Goal: Task Accomplishment & Management: Manage account settings

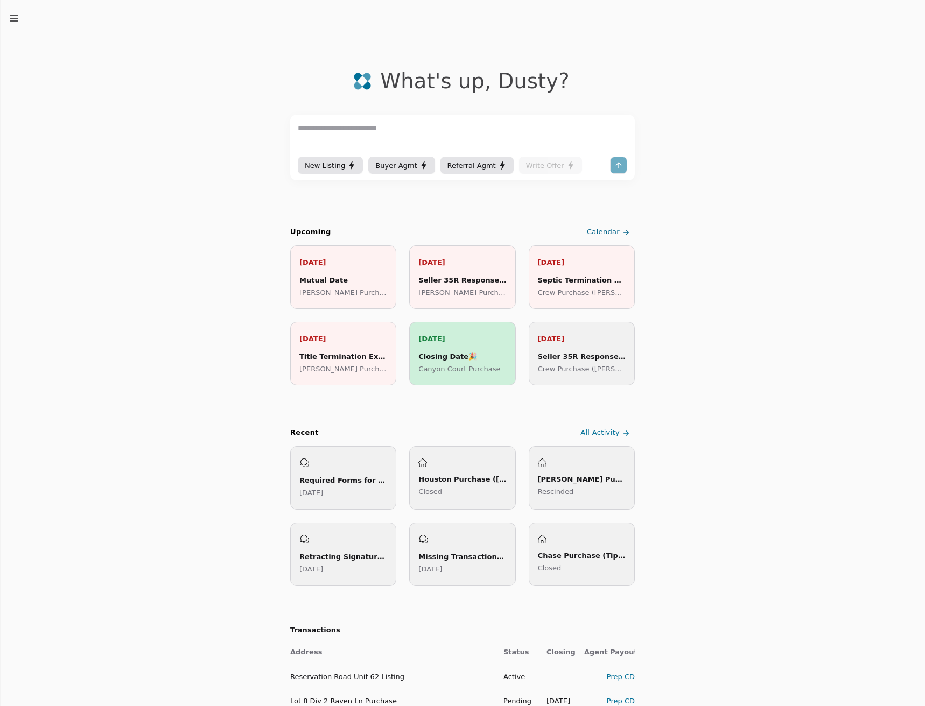
click at [11, 22] on icon "button" at bounding box center [14, 18] width 11 height 11
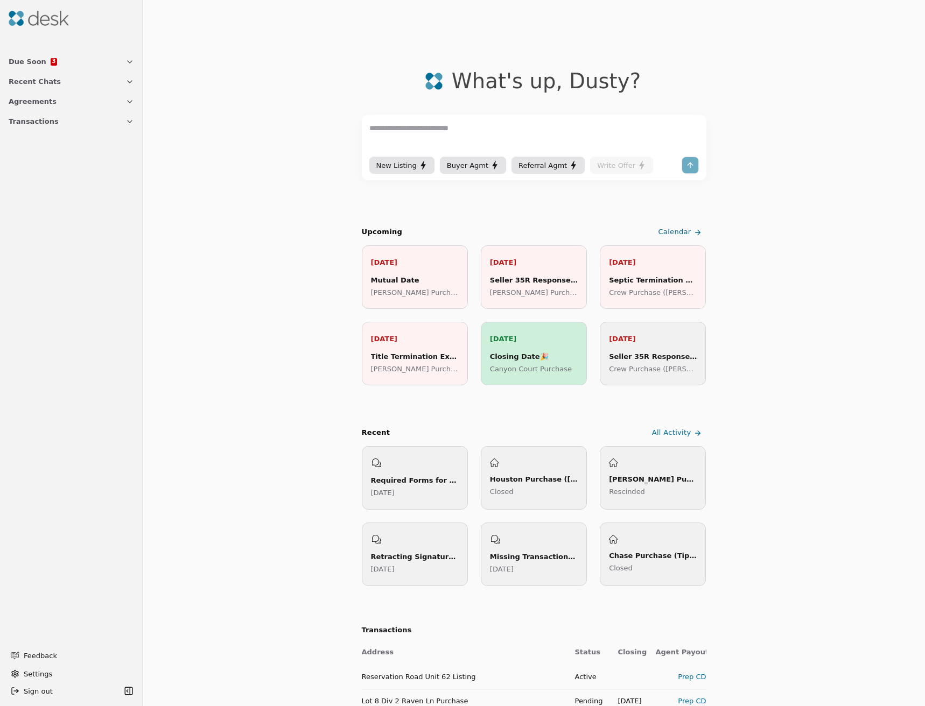
click at [41, 123] on span "Transactions" at bounding box center [34, 121] width 50 height 11
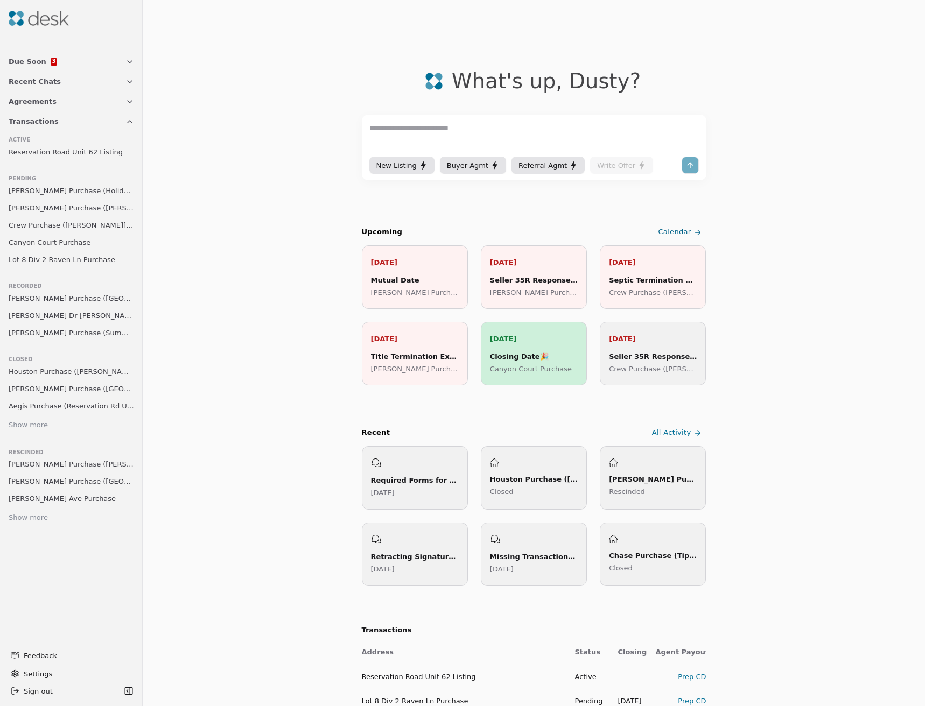
click at [55, 212] on span "[PERSON_NAME] Purchase ([PERSON_NAME] Drive)" at bounding box center [71, 207] width 125 height 11
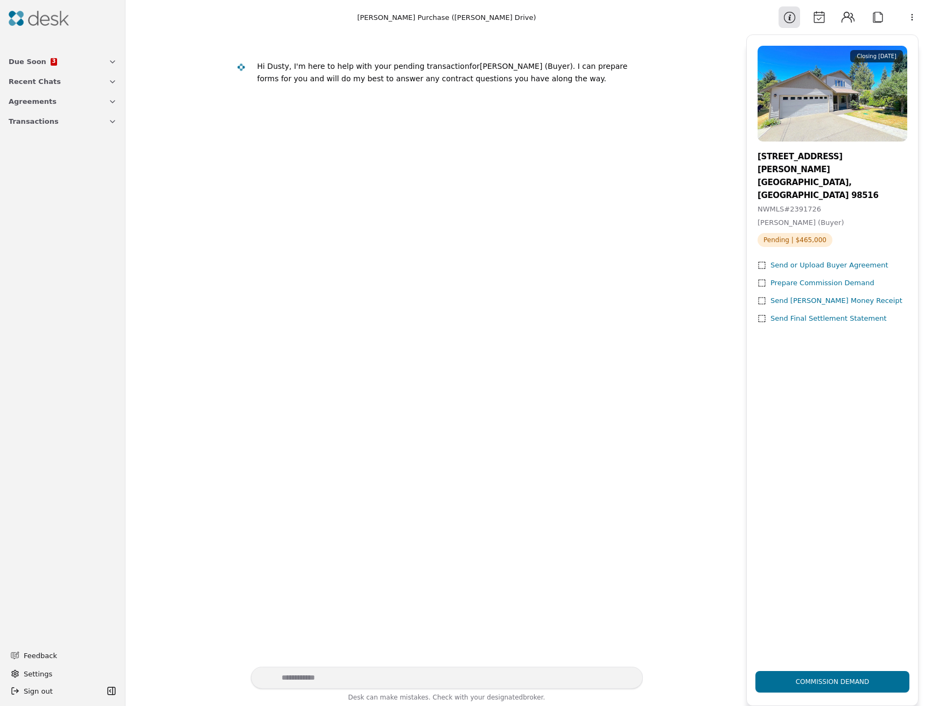
click at [824, 18] on button "Calendar" at bounding box center [819, 17] width 22 height 22
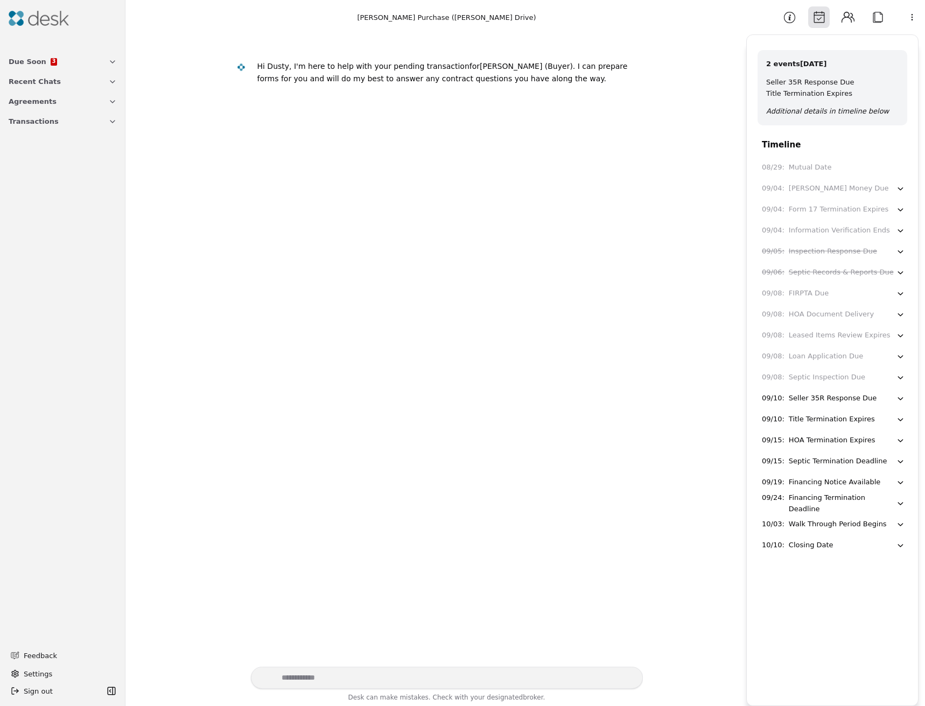
click at [848, 401] on div "Seller 35R Response Due" at bounding box center [833, 398] width 88 height 11
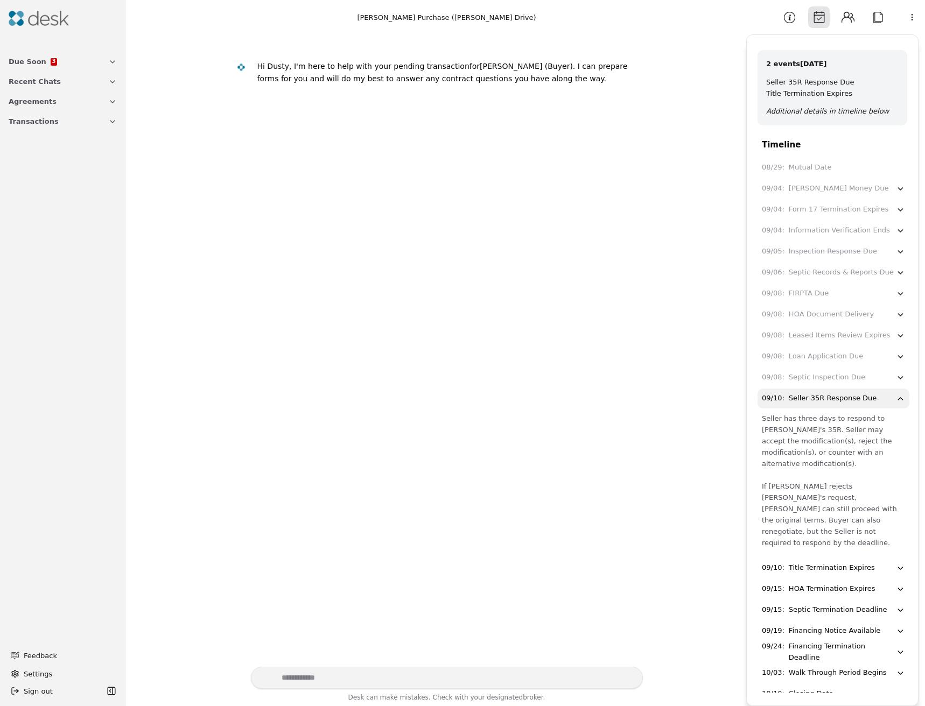
click at [848, 401] on div "Seller 35R Response Due" at bounding box center [833, 398] width 88 height 11
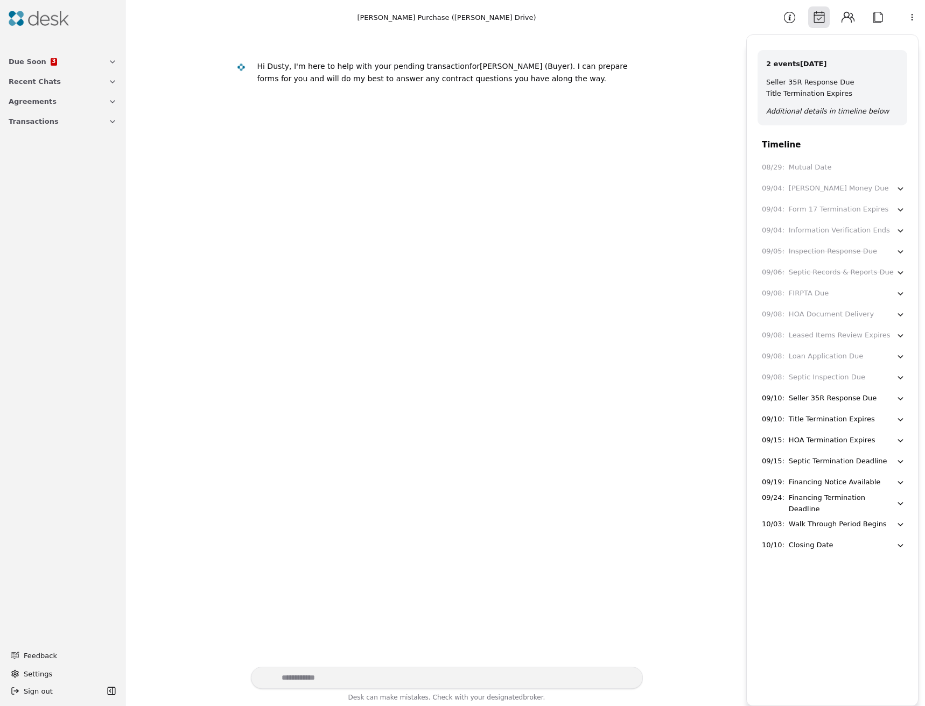
click at [830, 487] on div "Financing Notice Available" at bounding box center [835, 482] width 92 height 11
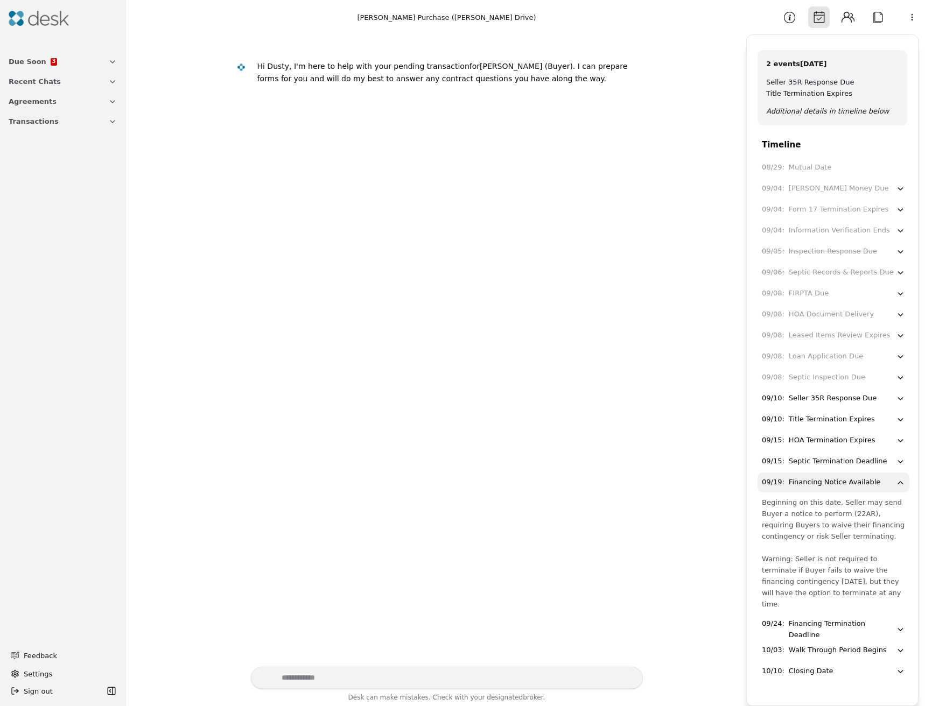
click at [830, 487] on div "Financing Notice Available" at bounding box center [835, 482] width 92 height 11
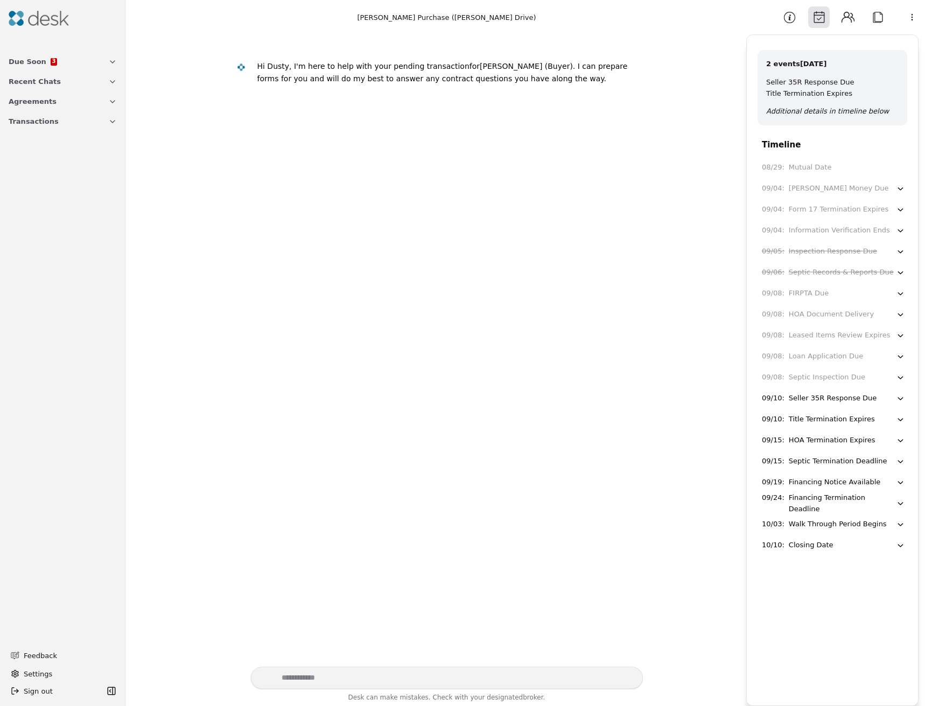
click at [839, 510] on button "09/24 : Financing Termination Deadline" at bounding box center [834, 504] width 152 height 20
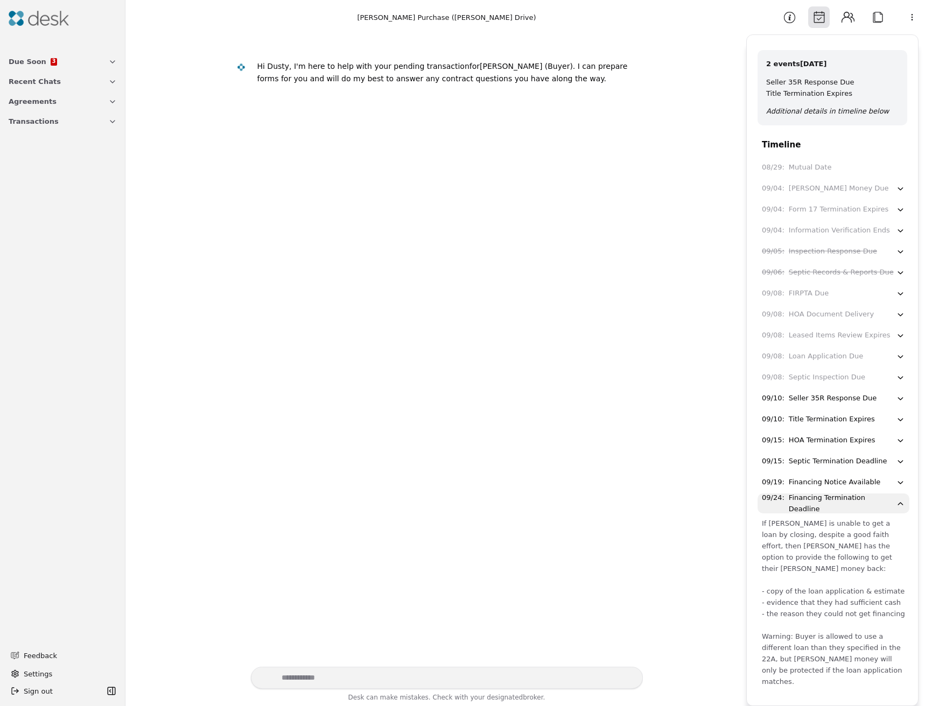
click at [839, 510] on button "09/24 : Financing Termination Deadline" at bounding box center [834, 504] width 152 height 20
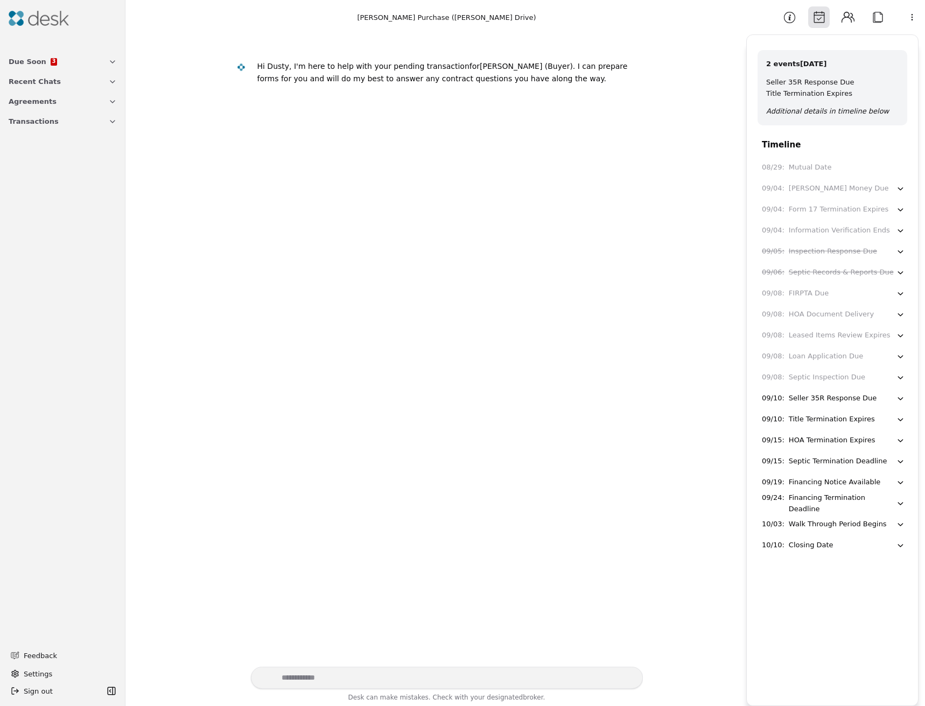
click at [839, 527] on div "Walk Through Period Begins" at bounding box center [838, 524] width 98 height 11
click at [849, 548] on div "10/10 : Closing Date" at bounding box center [829, 545] width 134 height 11
click at [40, 58] on div "Due Soon 3" at bounding box center [33, 61] width 48 height 11
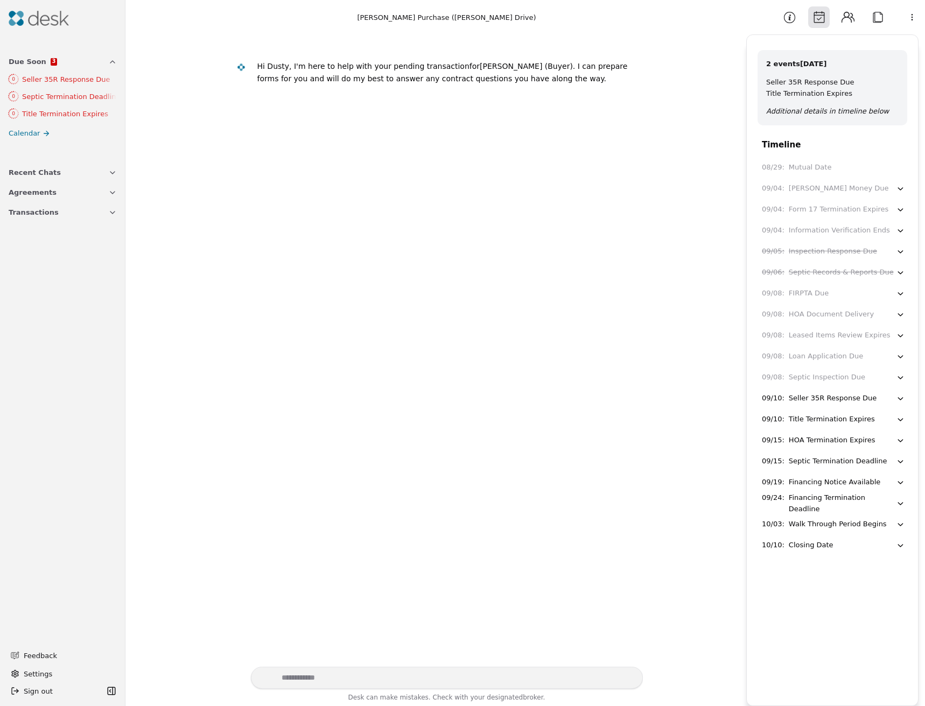
click at [41, 22] on img at bounding box center [39, 18] width 60 height 15
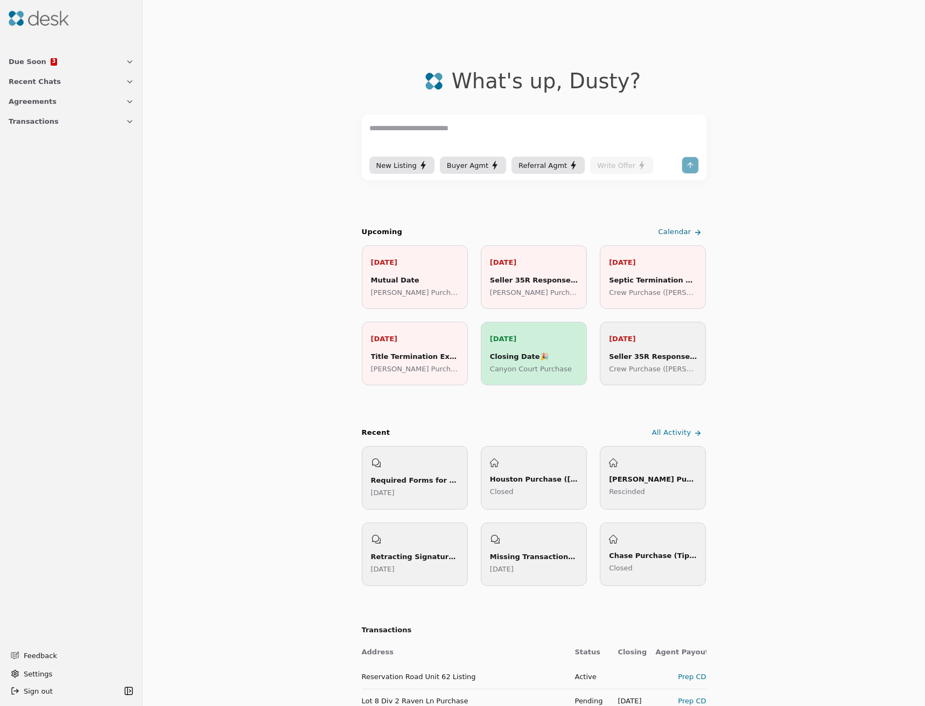
click at [40, 124] on span "Transactions" at bounding box center [34, 121] width 50 height 11
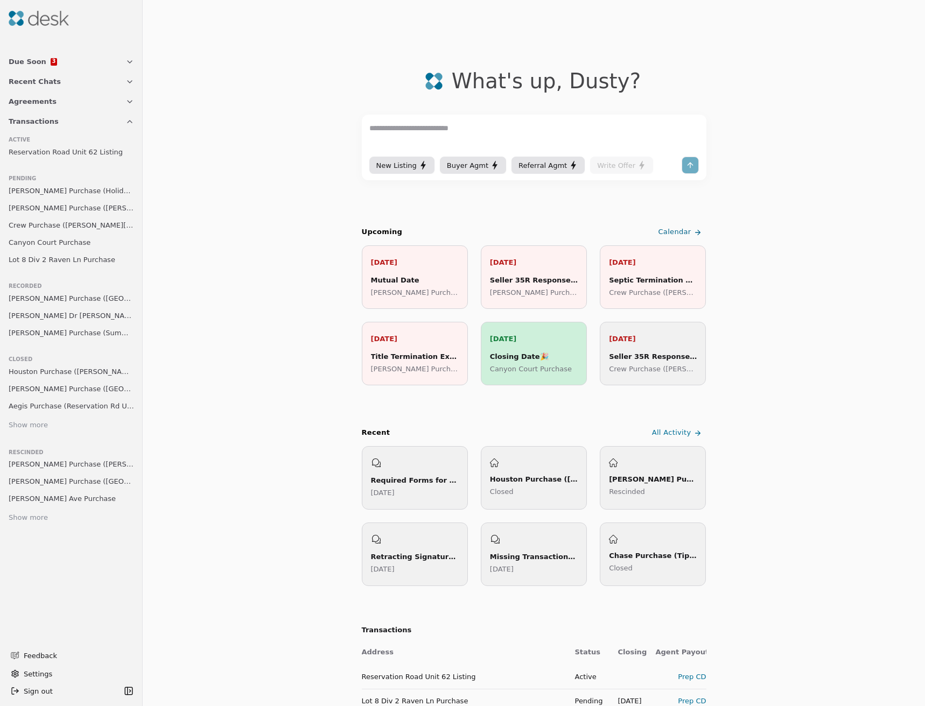
click at [61, 223] on span "Crew Purchase ([PERSON_NAME][GEOGRAPHIC_DATA])" at bounding box center [71, 225] width 125 height 11
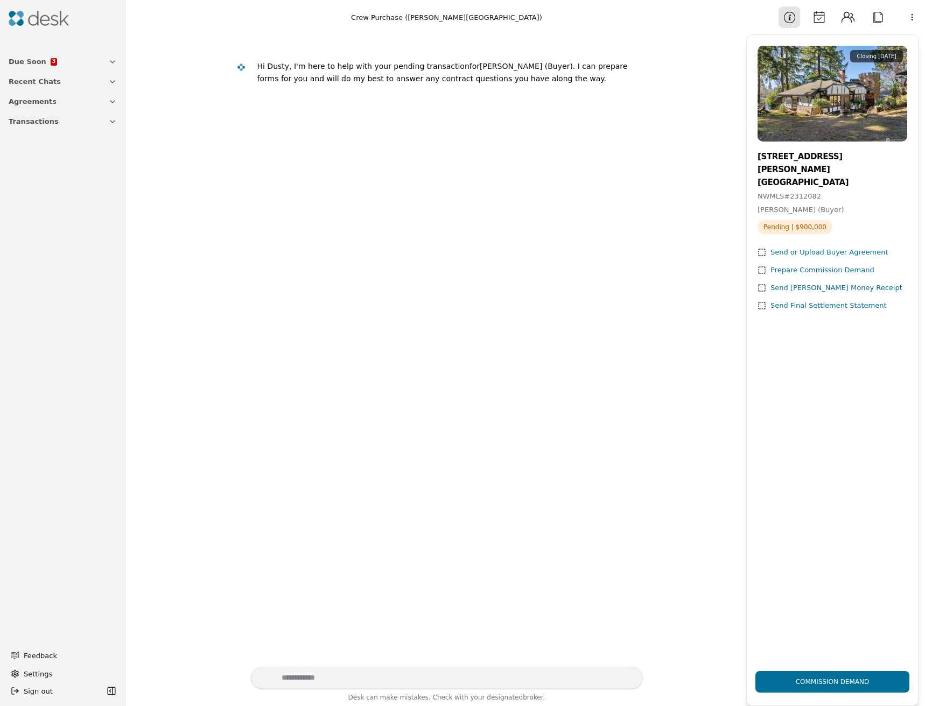
click at [820, 18] on button "Calendar" at bounding box center [819, 17] width 22 height 22
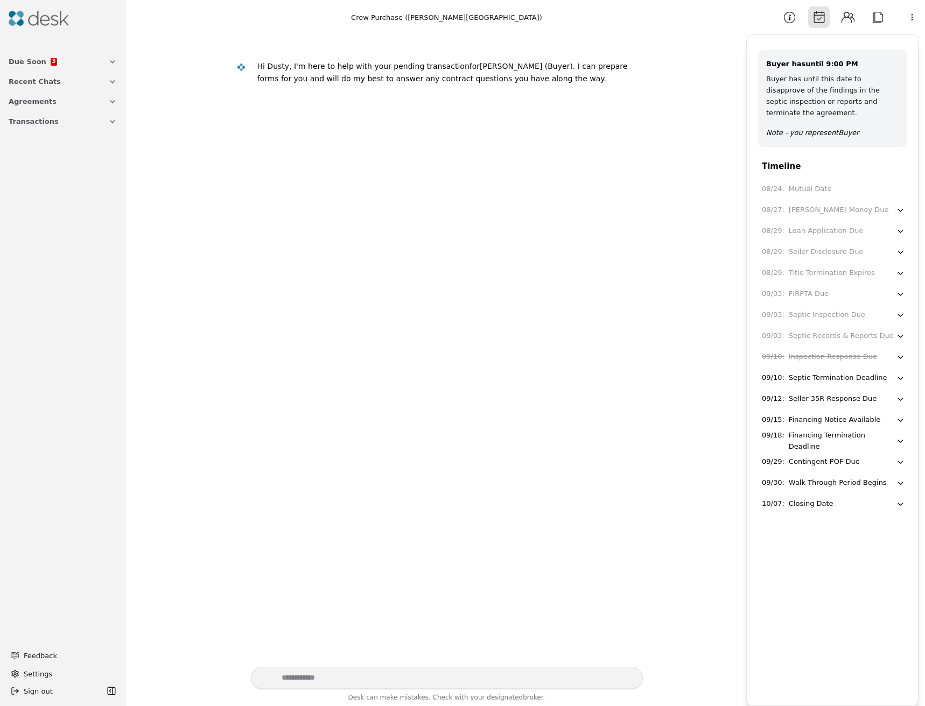
click at [852, 373] on div "Septic Termination Deadline" at bounding box center [838, 378] width 99 height 11
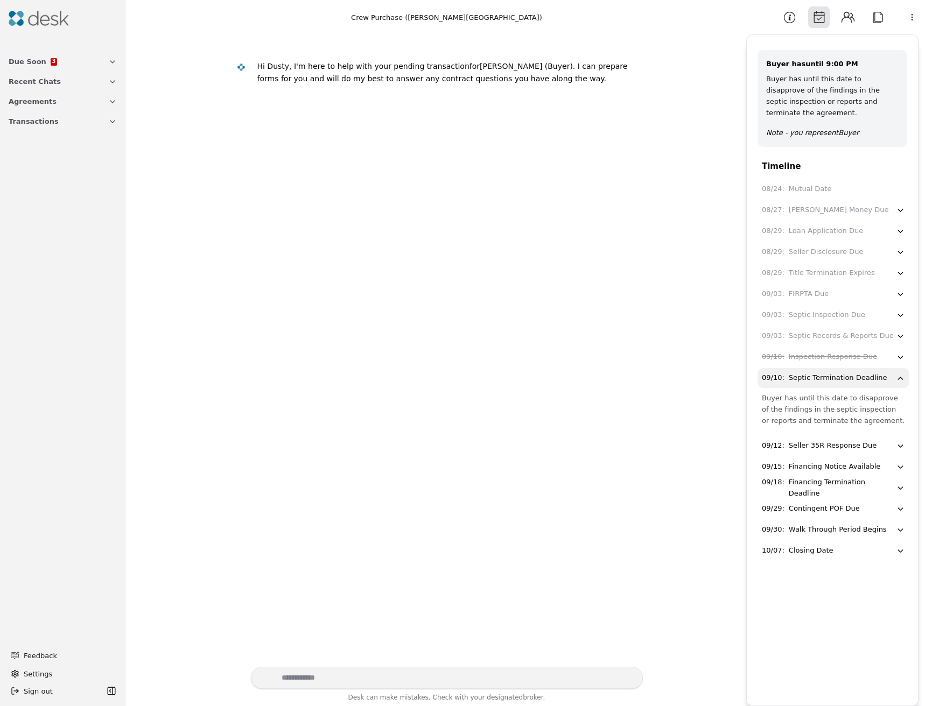
click at [852, 373] on div "Septic Termination Deadline" at bounding box center [838, 378] width 99 height 11
